Goal: Check status: Check status

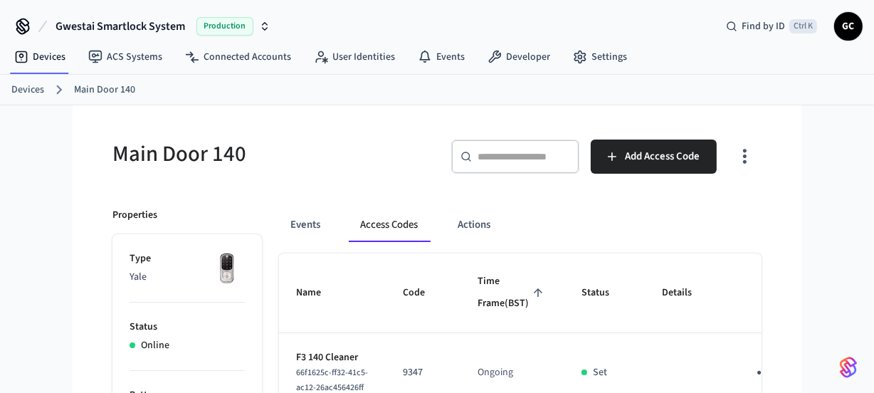
click at [9, 88] on div "Devices Main Door 140" at bounding box center [437, 90] width 874 height 31
click at [23, 88] on link "Devices" at bounding box center [27, 90] width 33 height 15
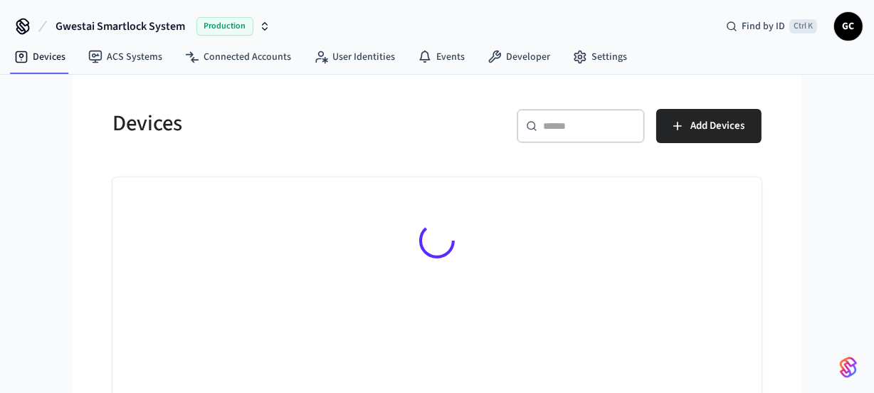
click at [553, 124] on input "text" at bounding box center [589, 126] width 93 height 14
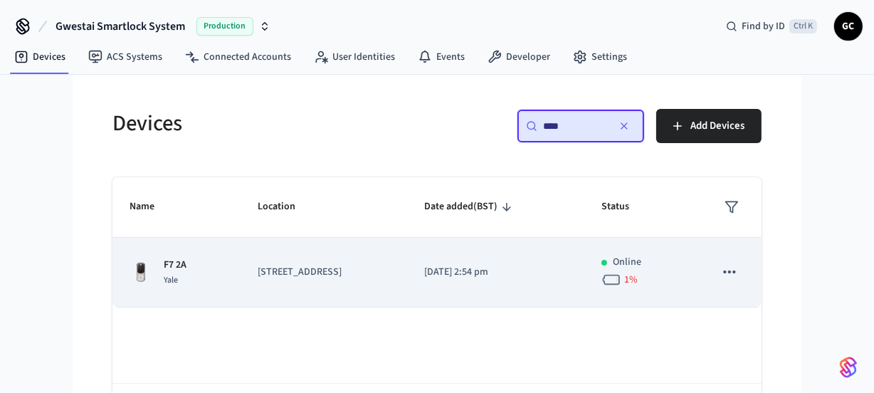
type input "****"
click at [292, 278] on p "[STREET_ADDRESS]" at bounding box center [324, 272] width 132 height 15
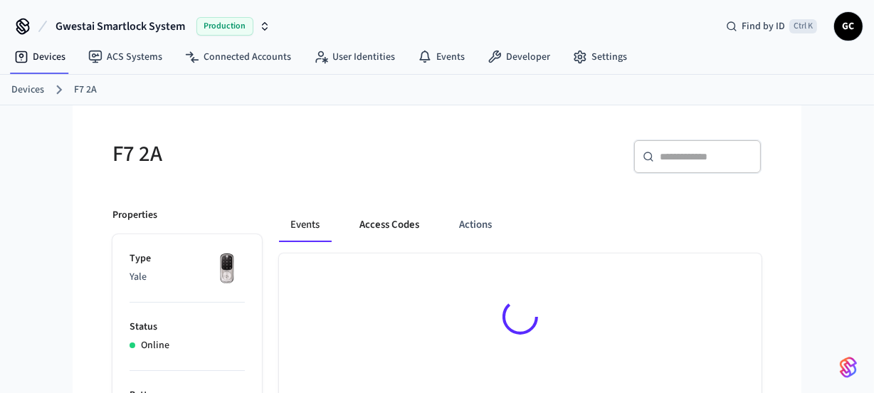
click at [378, 226] on button "Access Codes" at bounding box center [389, 225] width 83 height 34
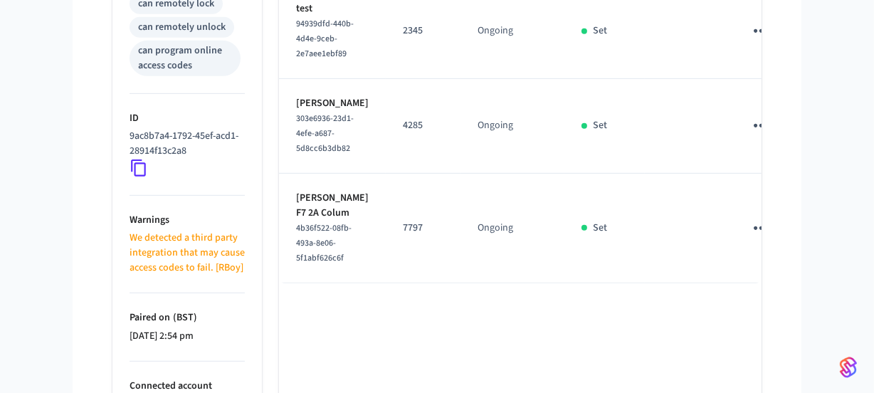
scroll to position [758, 0]
